Goal: Information Seeking & Learning: Learn about a topic

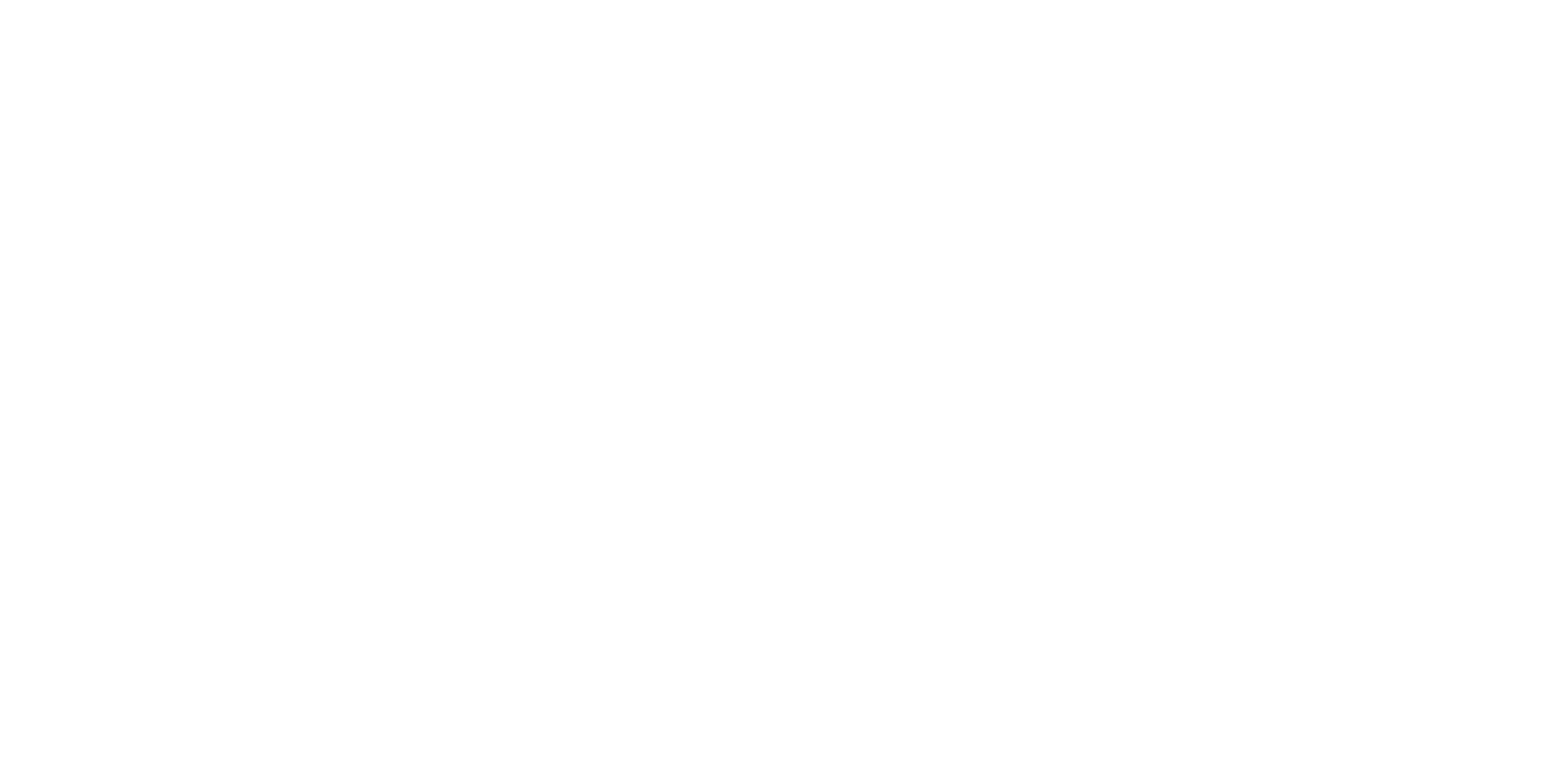
select select "**"
select select "*"
select select "****"
select select "**"
select select "*"
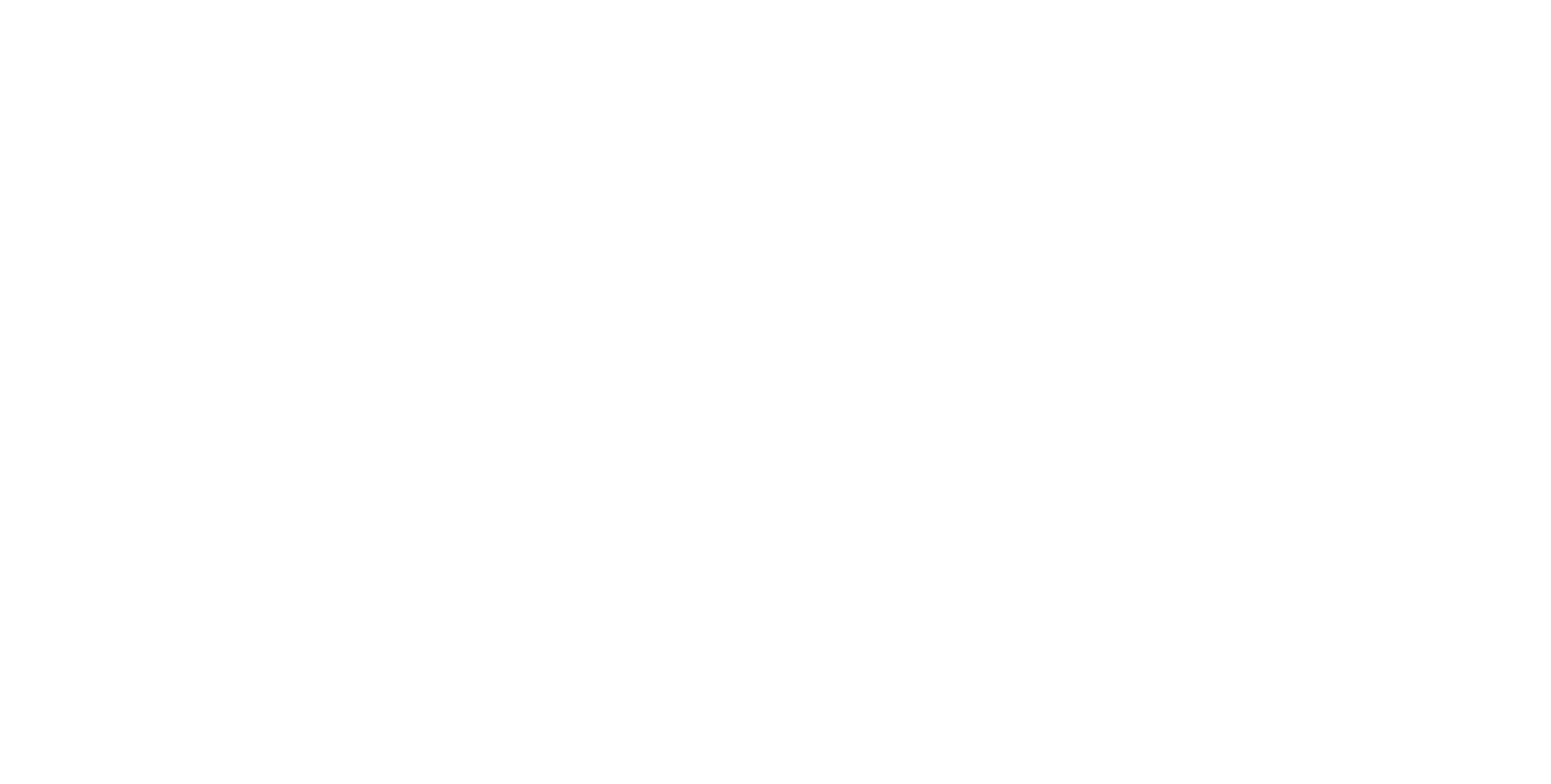
select select "****"
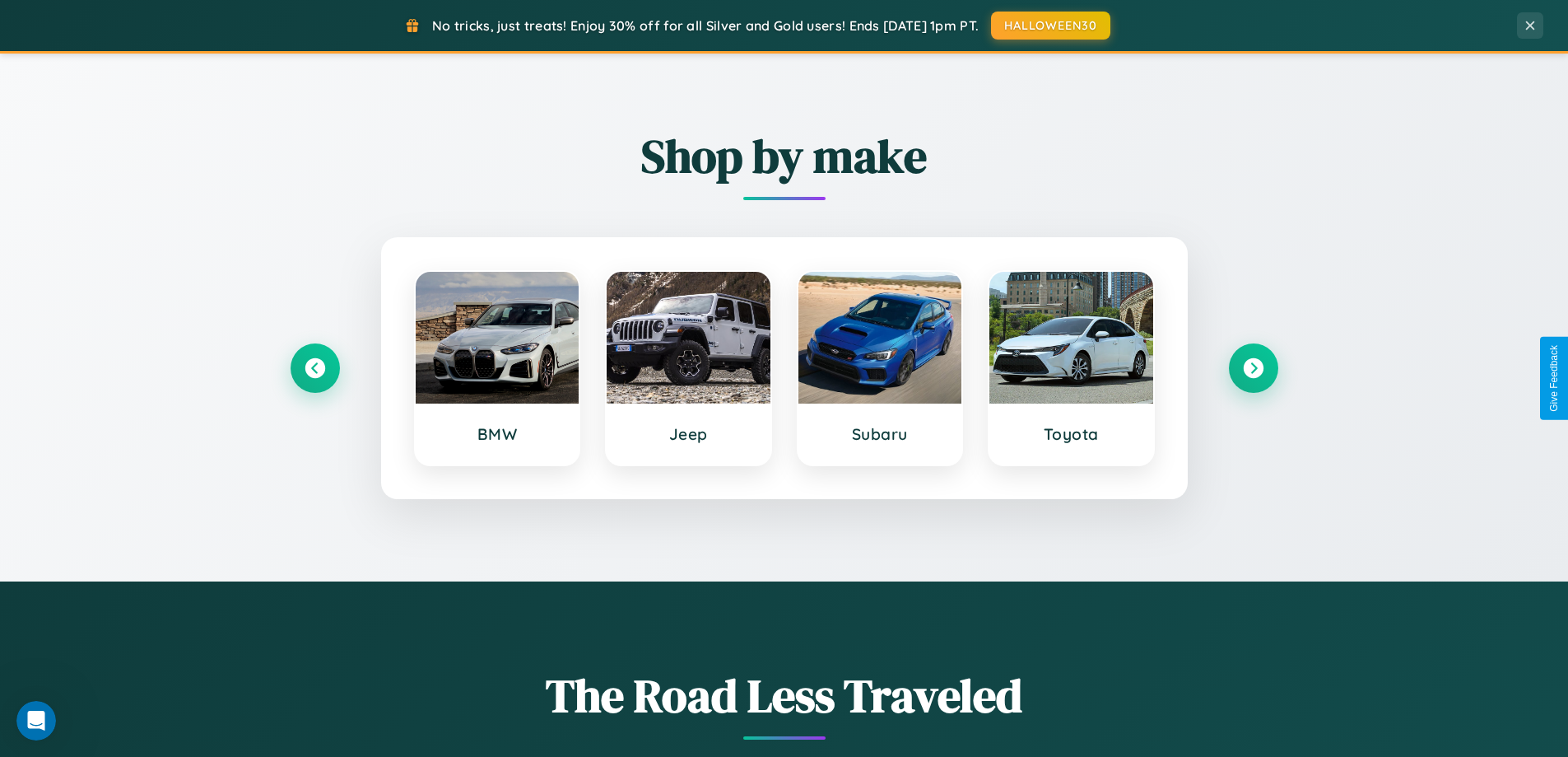
scroll to position [710, 0]
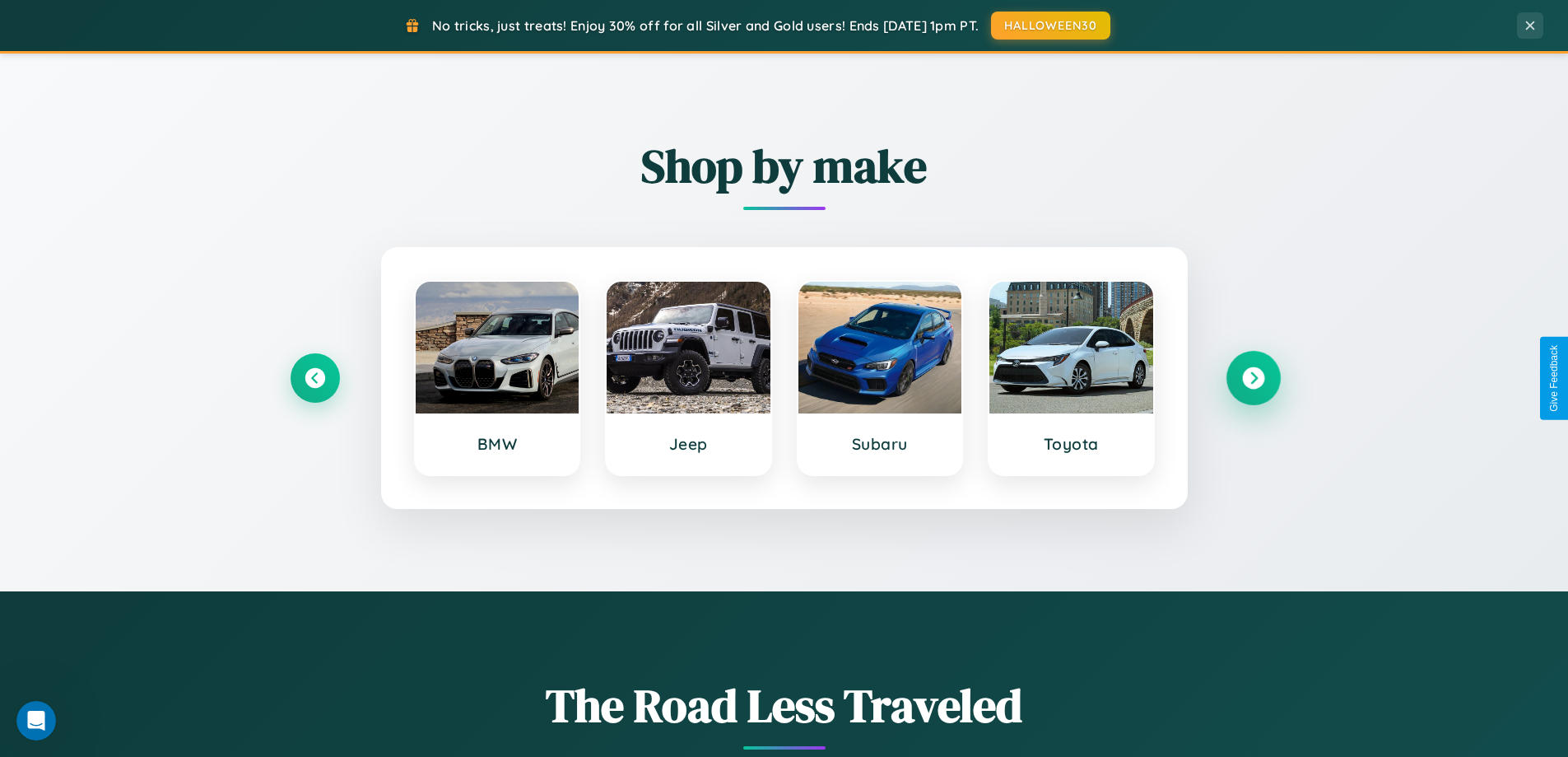
click at [1253, 378] on icon at bounding box center [1253, 378] width 22 height 22
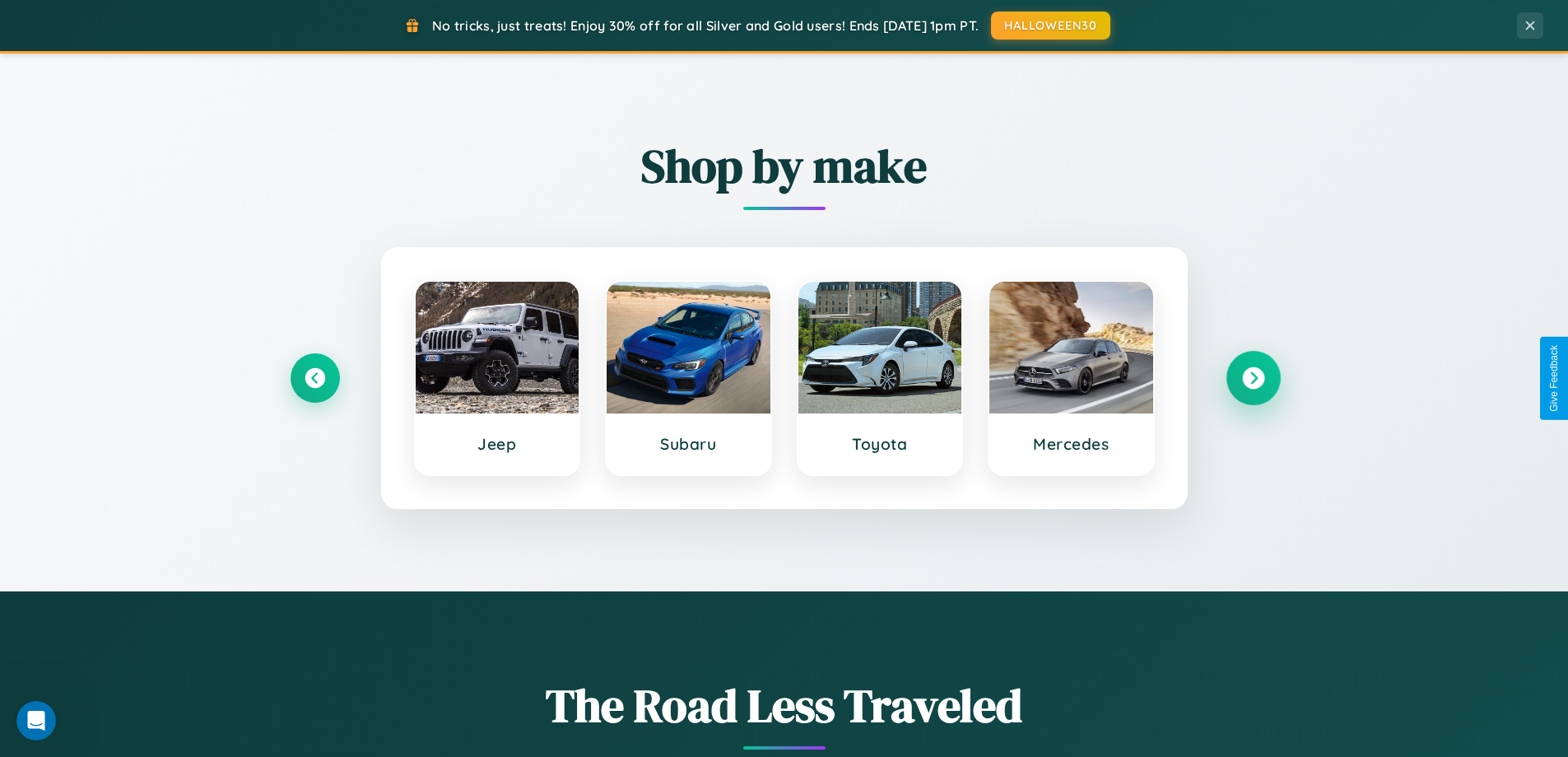
click at [1253, 378] on icon at bounding box center [1253, 378] width 22 height 22
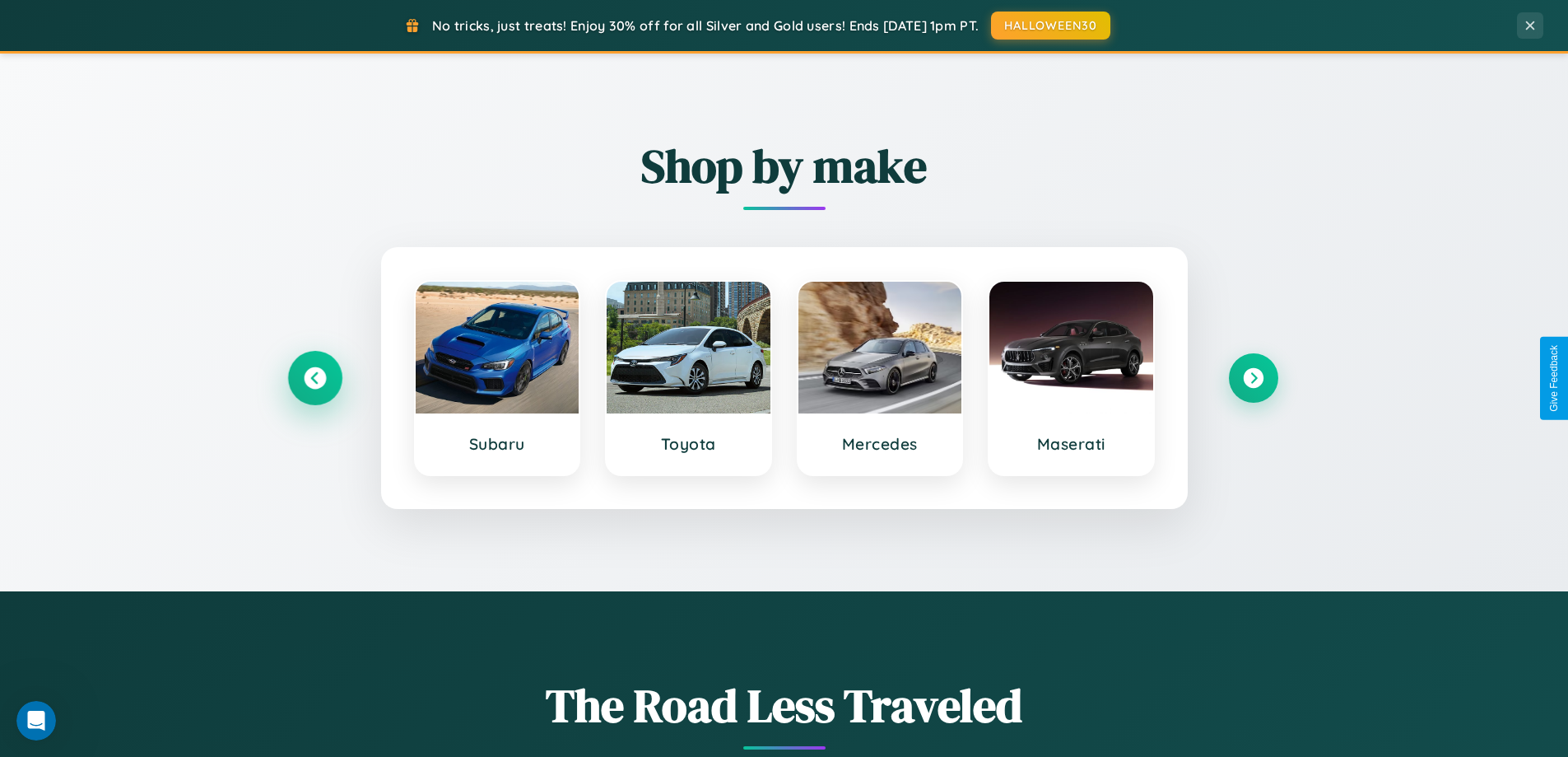
click at [314, 378] on icon at bounding box center [314, 378] width 22 height 22
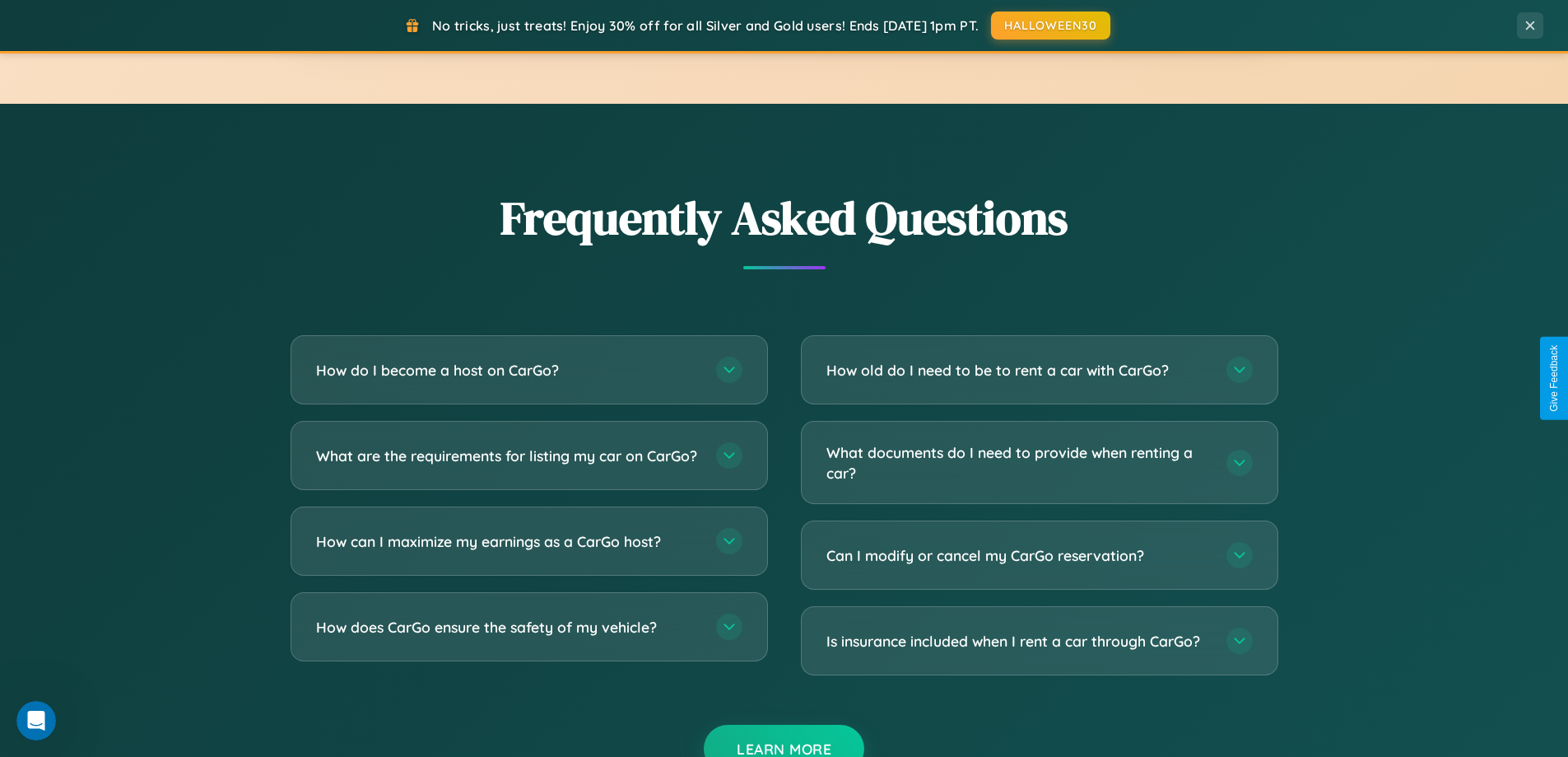
scroll to position [3169, 0]
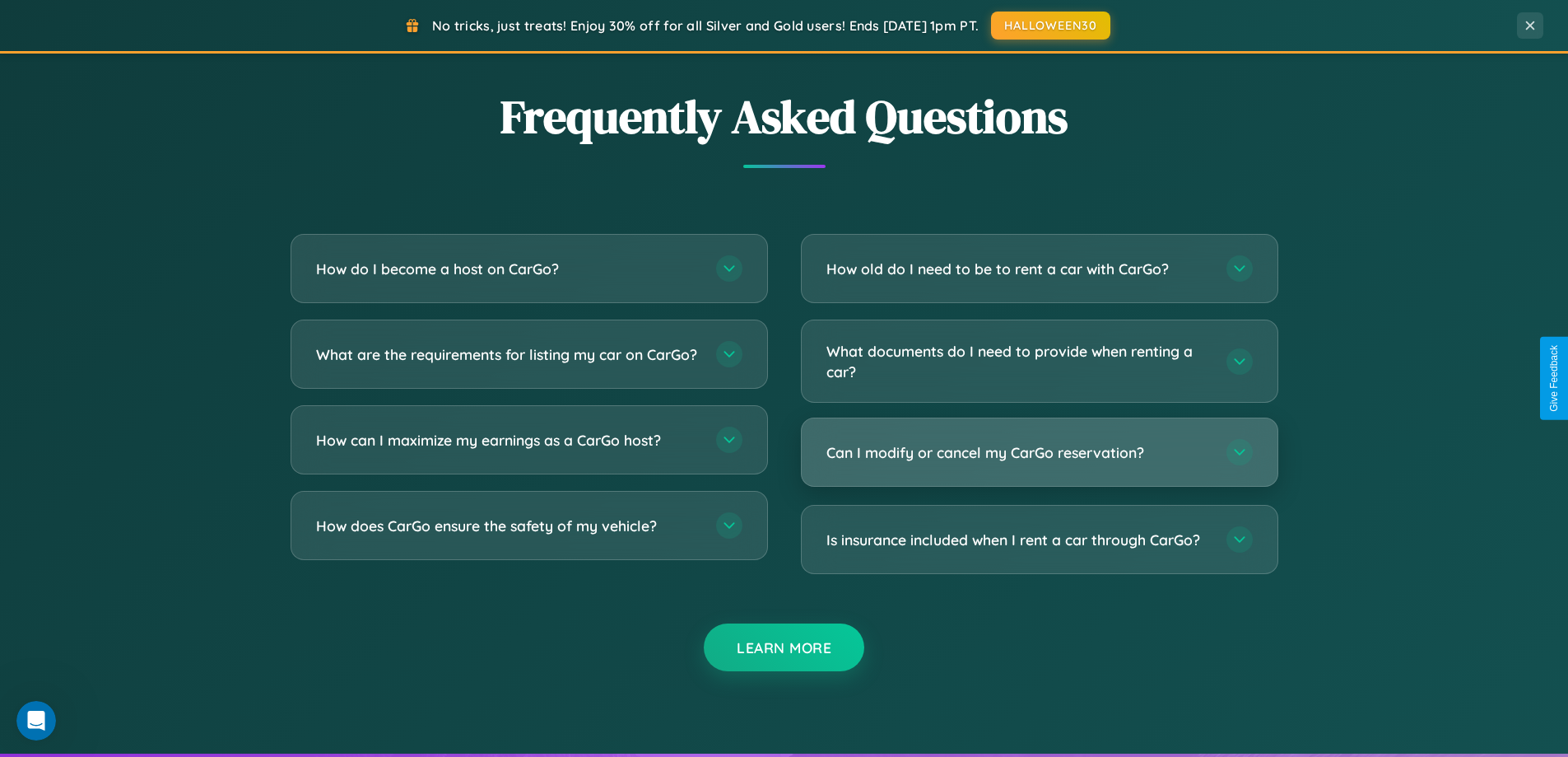
click at [1039, 453] on h3 "Can I modify or cancel my CarGo reservation?" at bounding box center [1018, 452] width 384 height 20
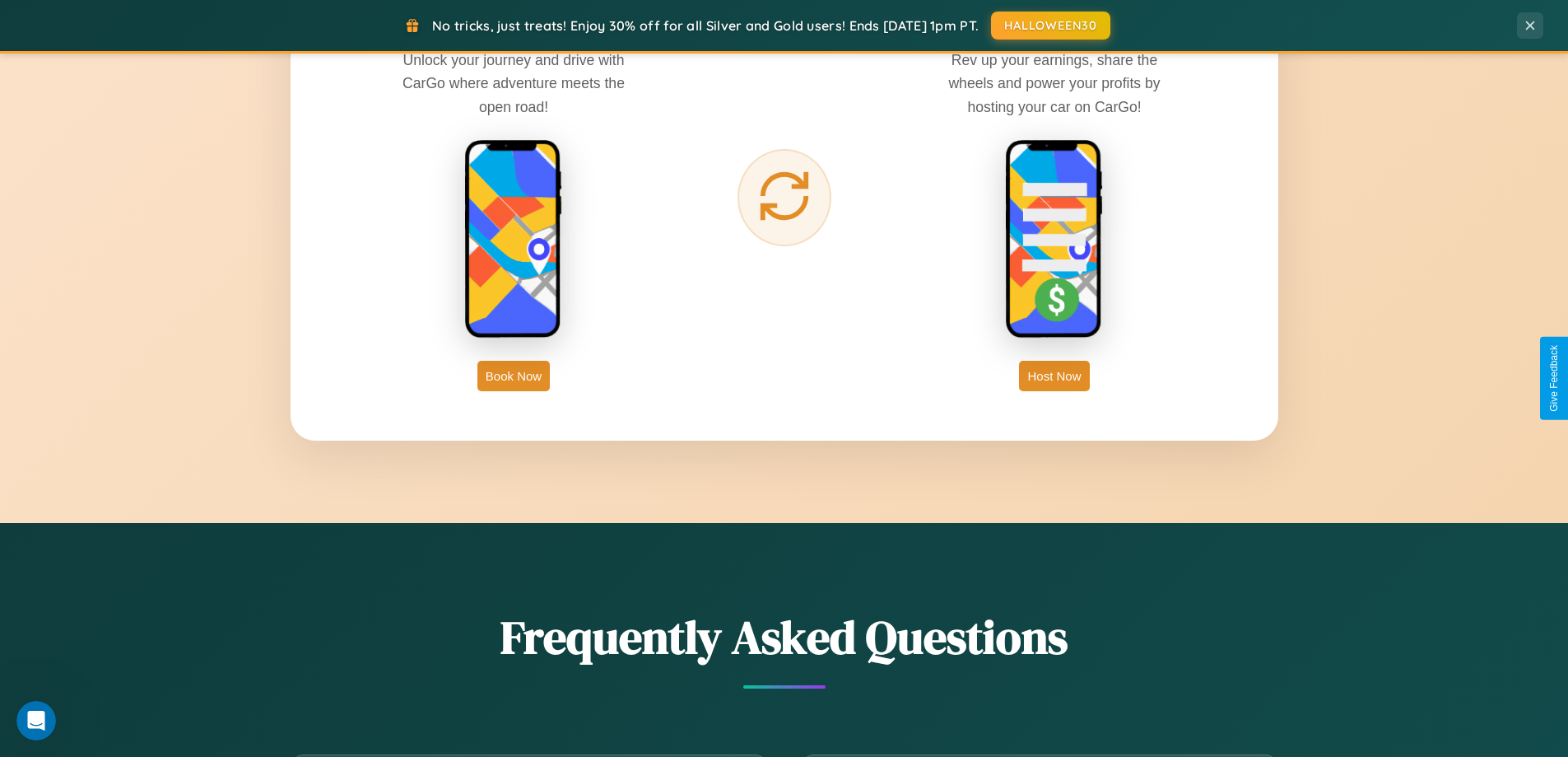
scroll to position [2646, 0]
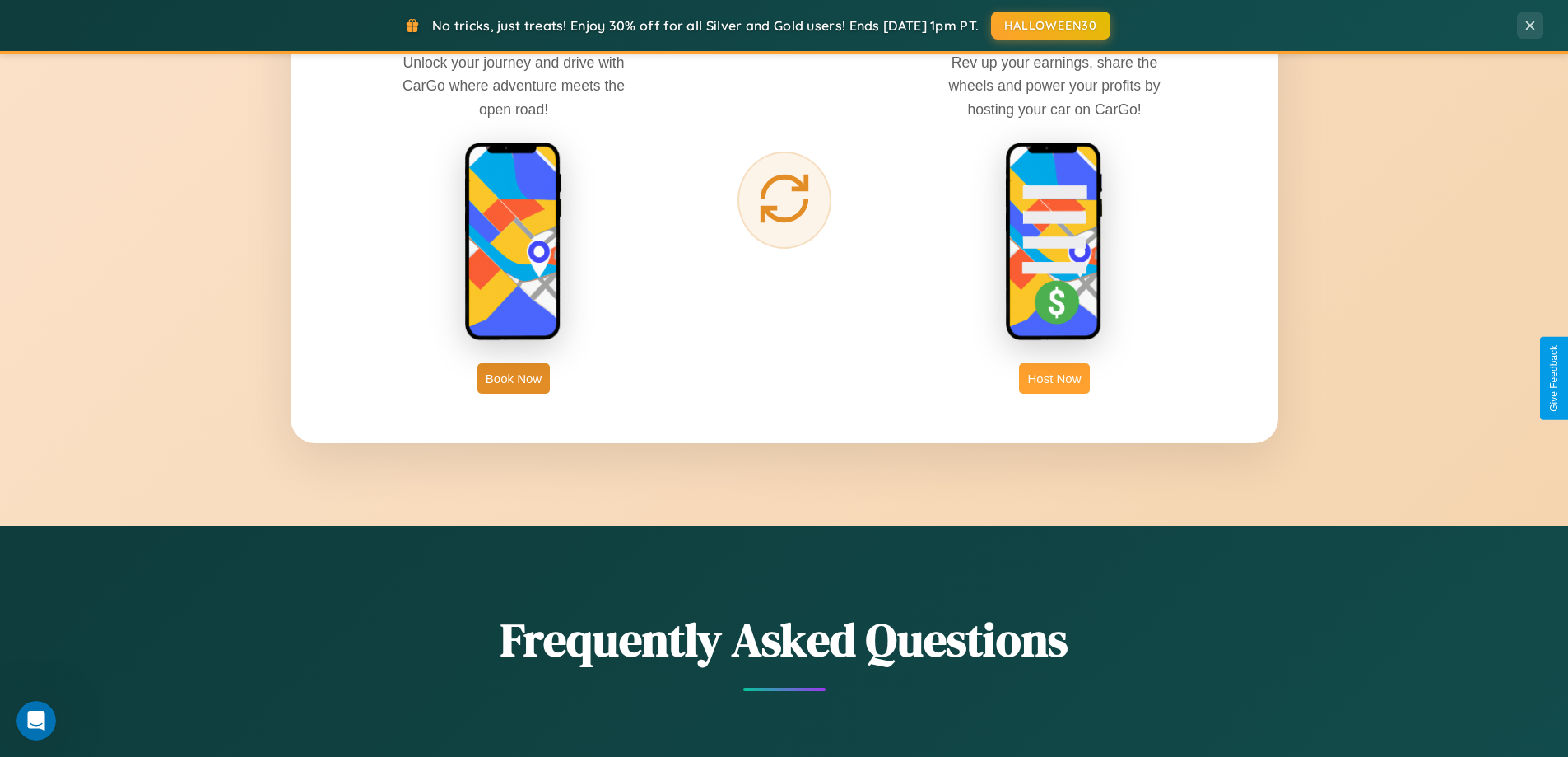
click at [1054, 378] on button "Host Now" at bounding box center [1053, 378] width 70 height 30
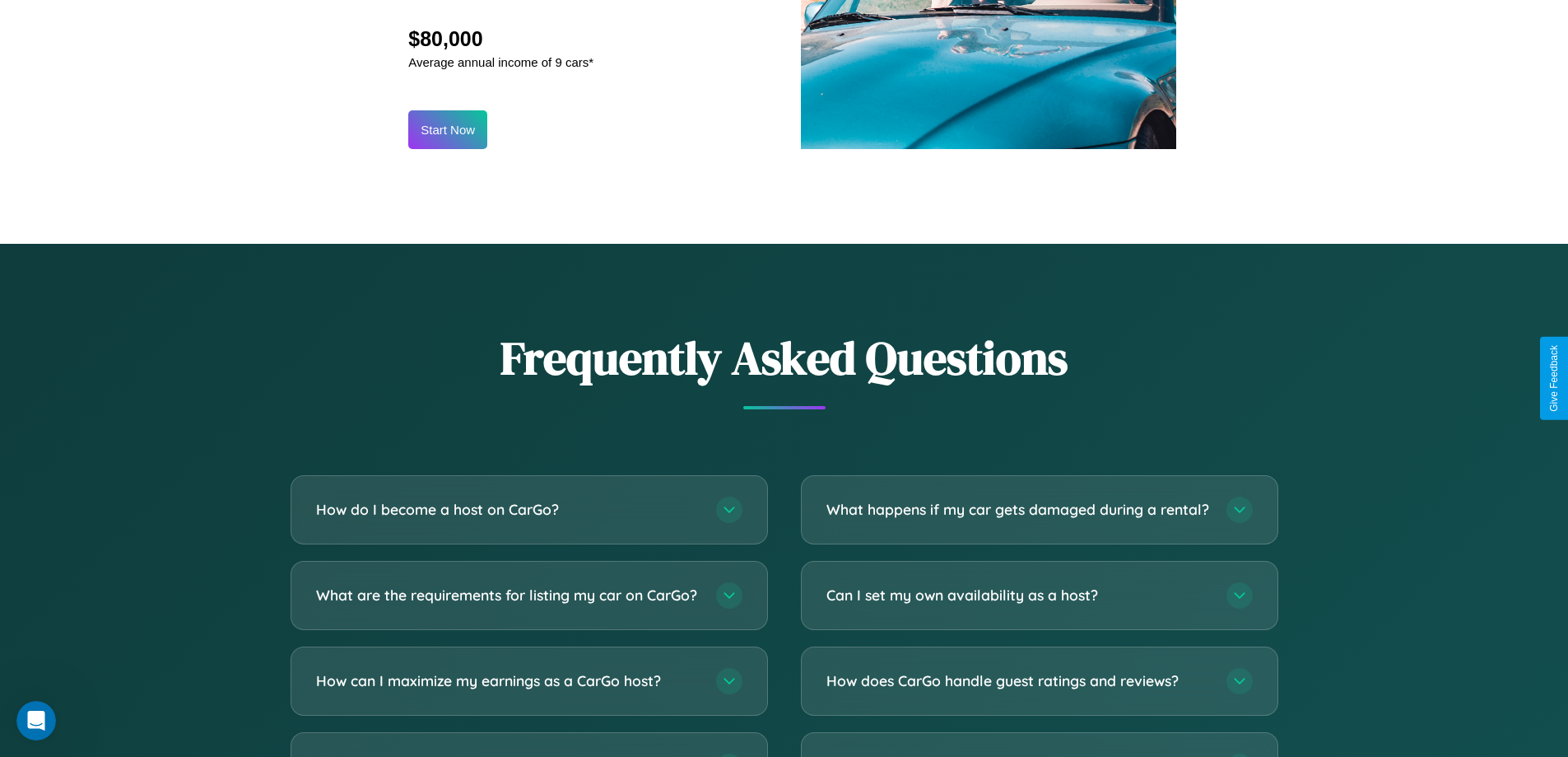
scroll to position [2226, 0]
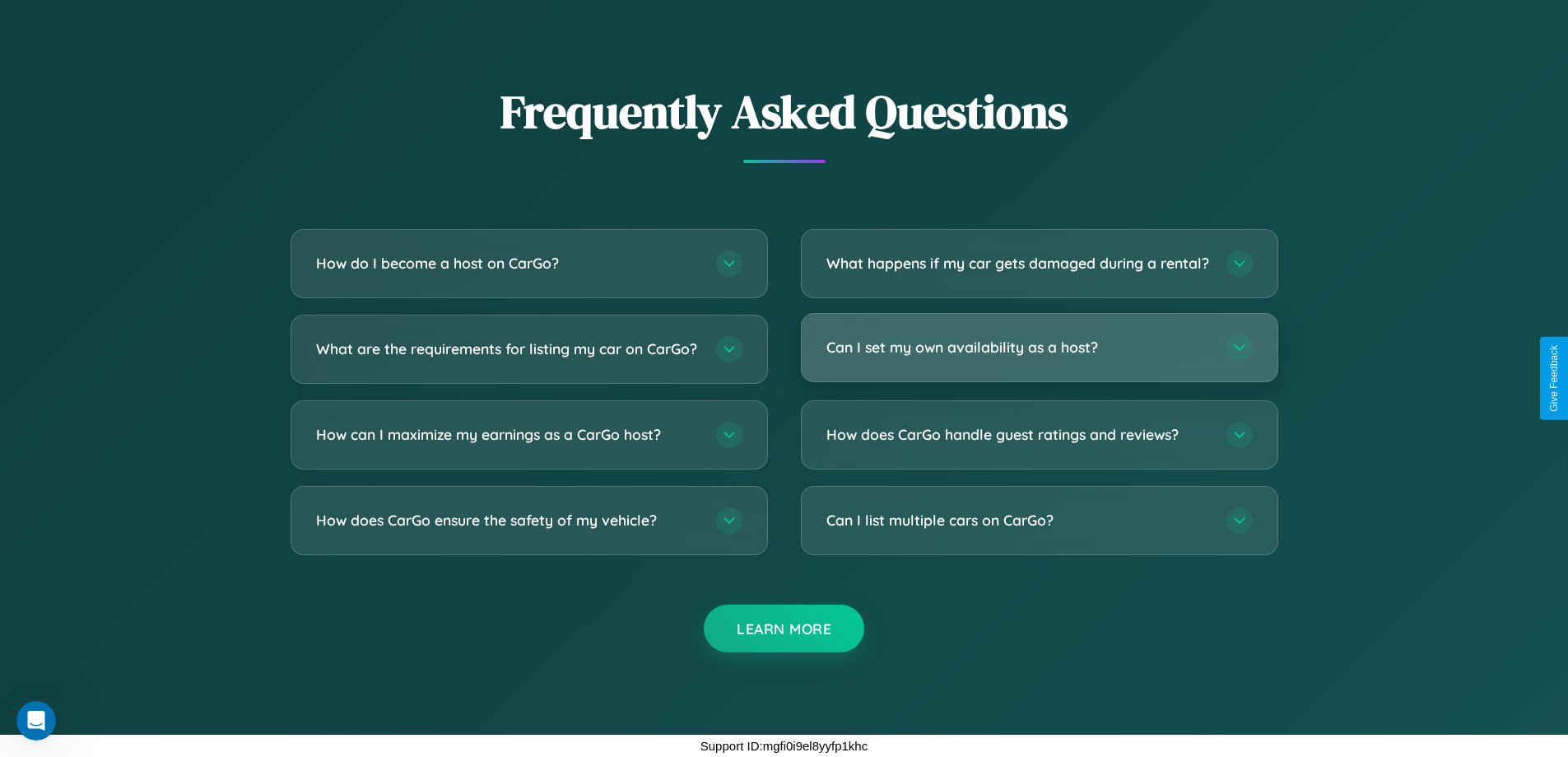
click at [1039, 347] on h3 "Can I set my own availability as a host?" at bounding box center [1018, 347] width 384 height 20
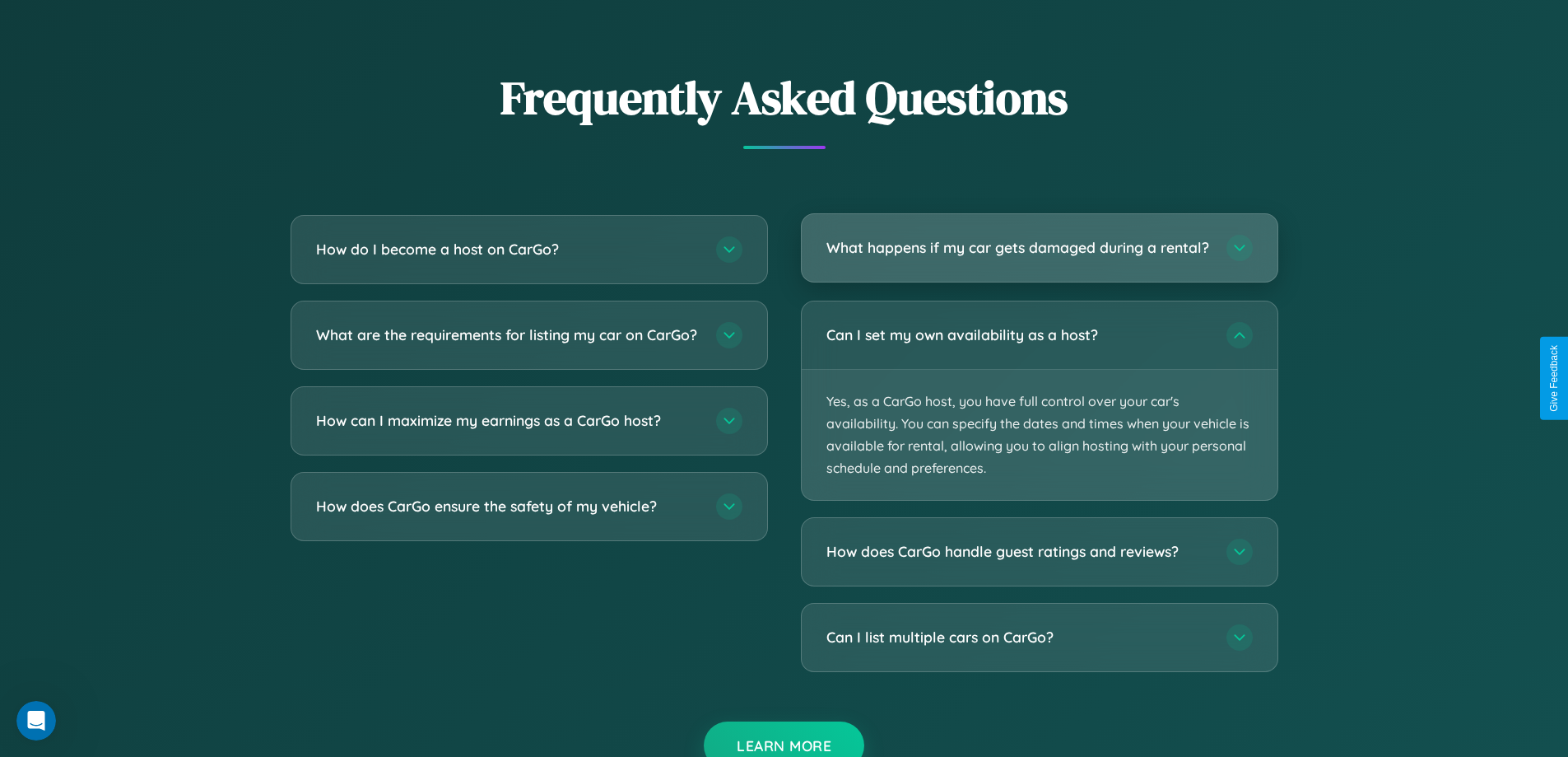
click at [1039, 254] on h3 "What happens if my car gets damaged during a rental?" at bounding box center [1018, 247] width 384 height 20
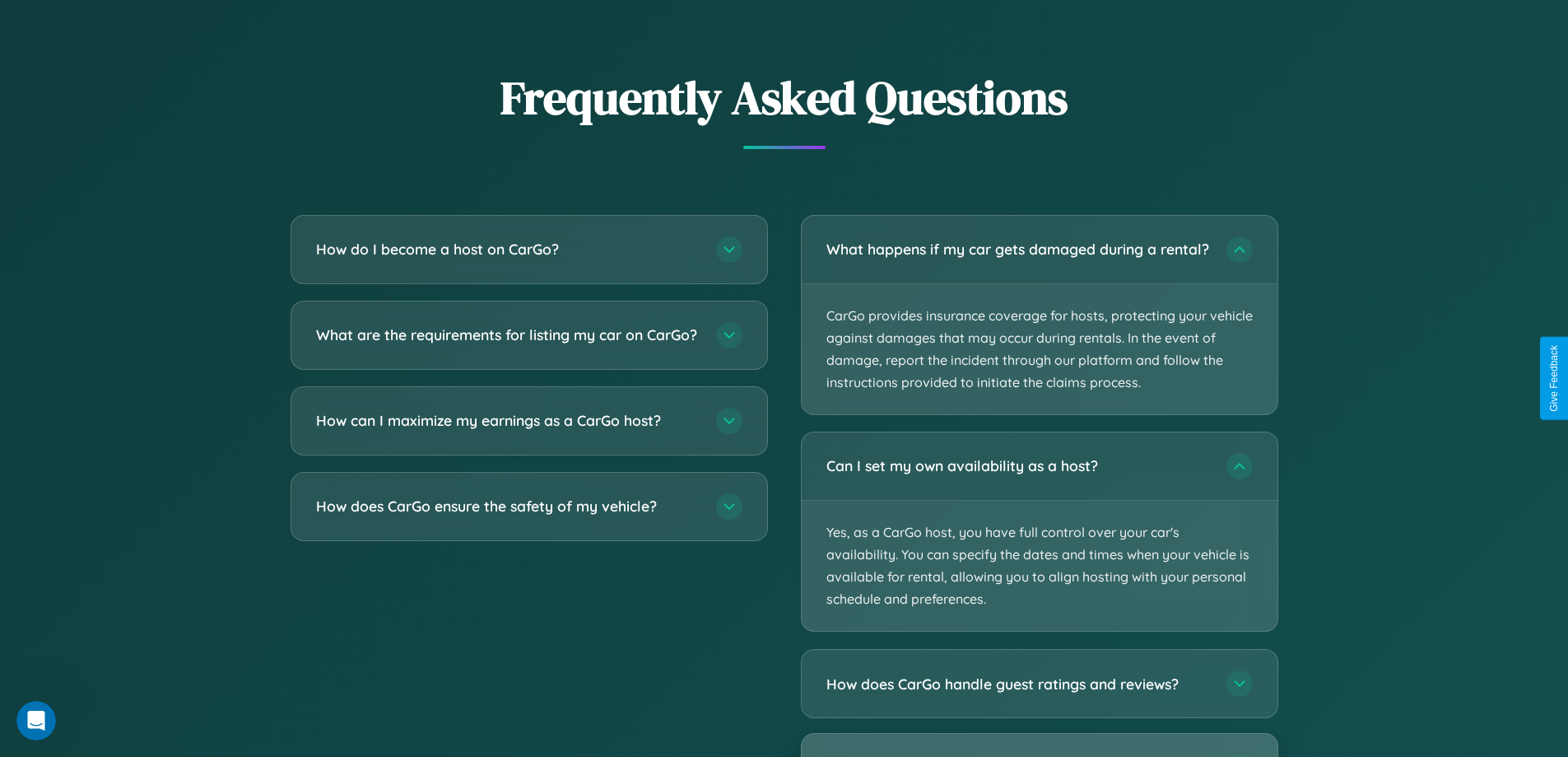
click at [1039, 752] on div "Can I list multiple cars on CarGo?" at bounding box center [1039, 768] width 476 height 67
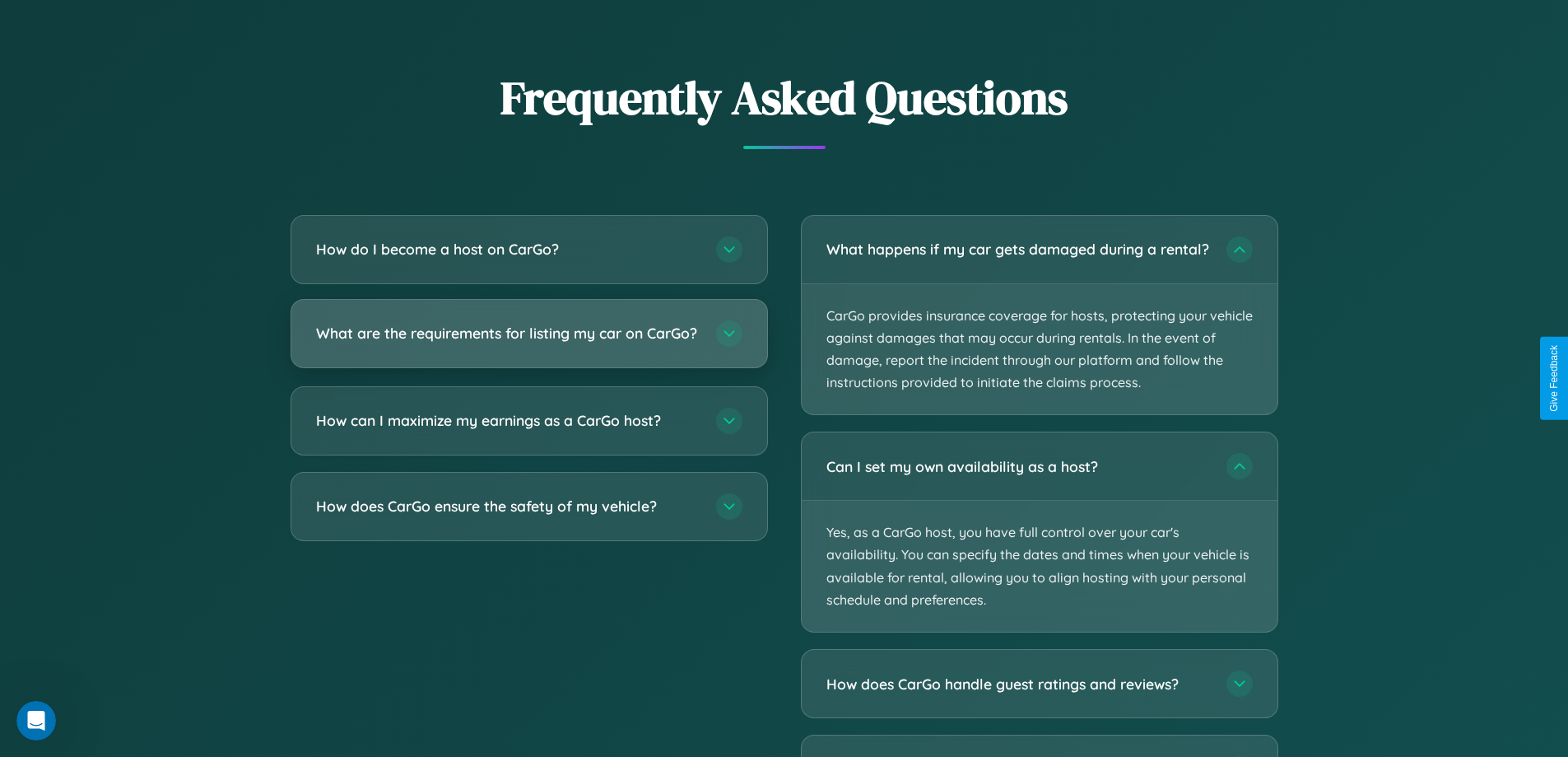
click at [528, 340] on h3 "What are the requirements for listing my car on CarGo?" at bounding box center [508, 332] width 384 height 20
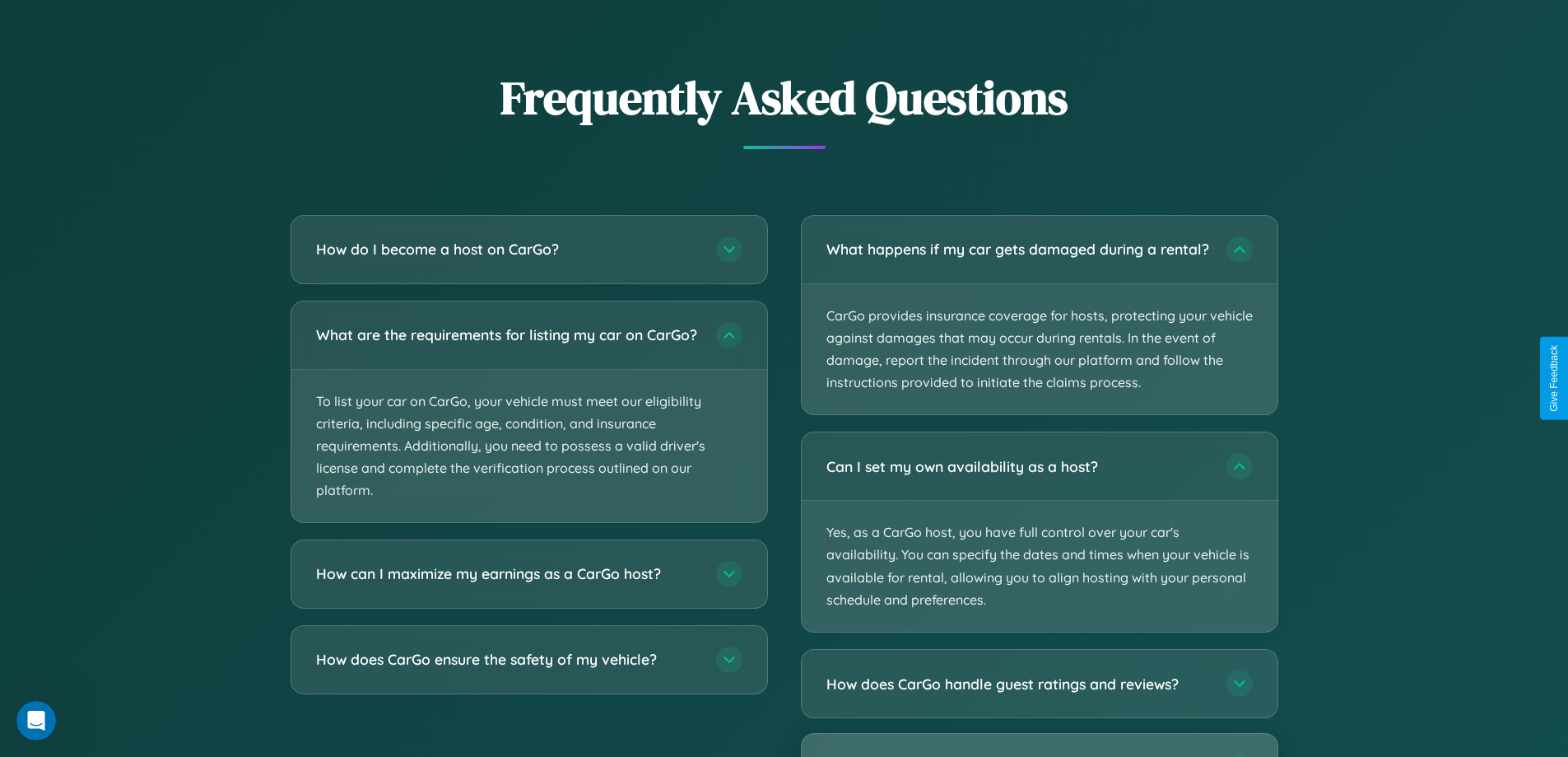
click at [1039, 752] on div "Can I list multiple cars on CarGo?" at bounding box center [1039, 768] width 476 height 67
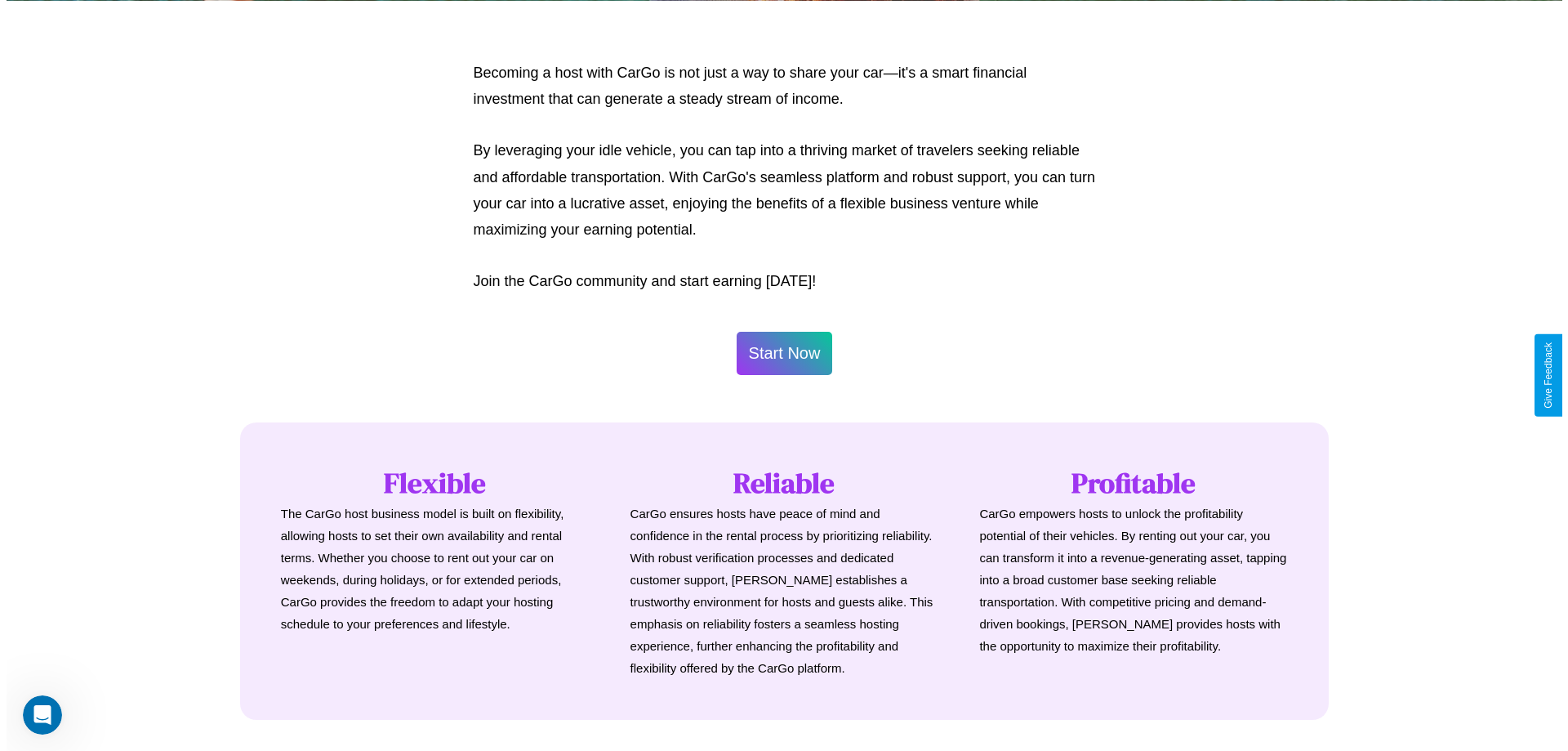
scroll to position [789, 0]
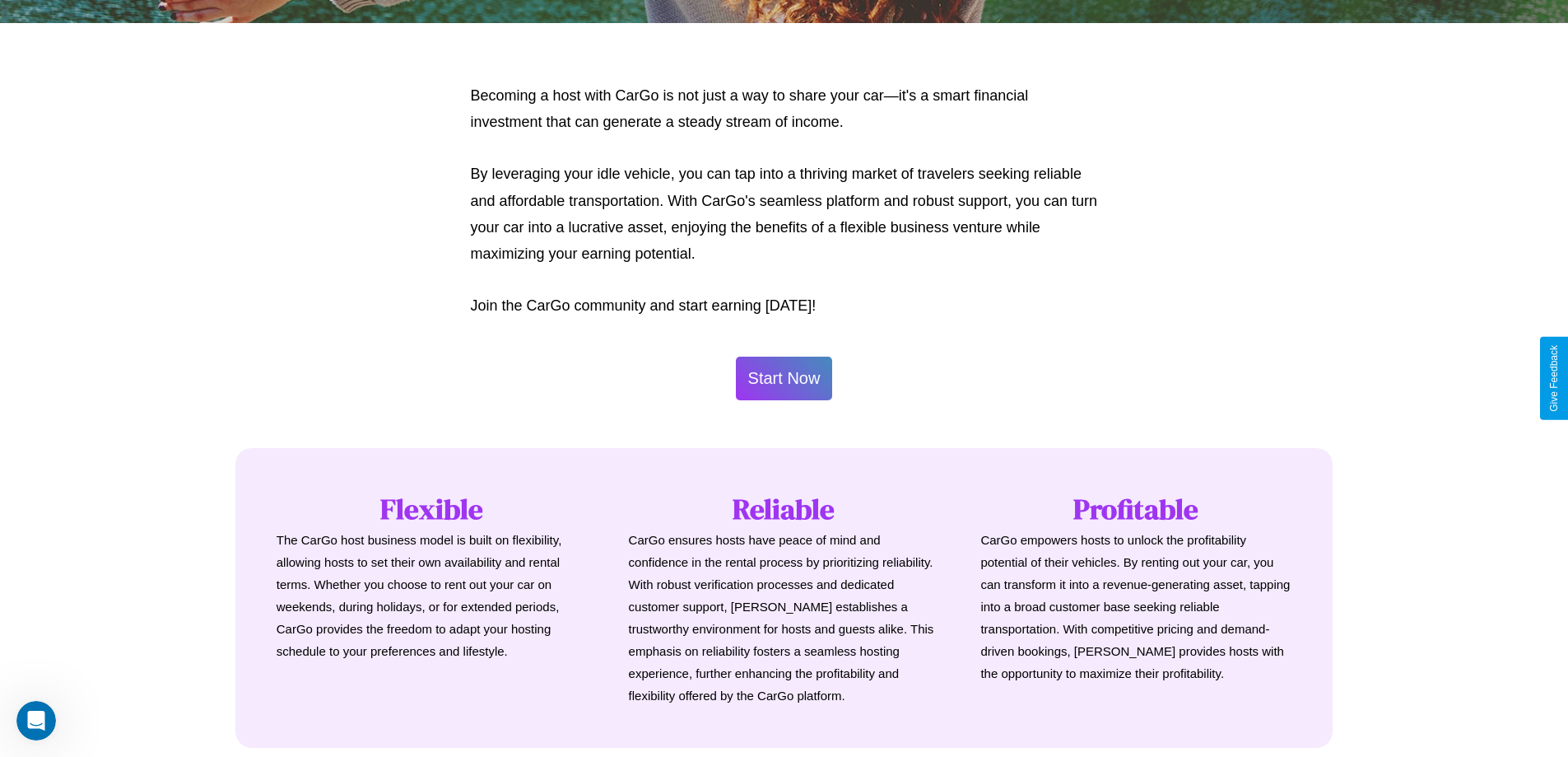
click at [783, 378] on button "Start Now" at bounding box center [785, 378] width 97 height 43
